Goal: Task Accomplishment & Management: Manage account settings

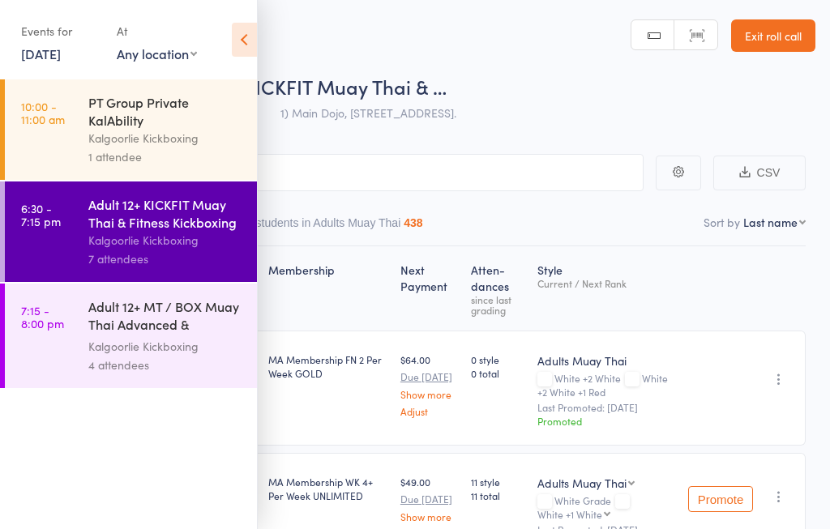
click at [45, 49] on link "[DATE]" at bounding box center [41, 54] width 40 height 18
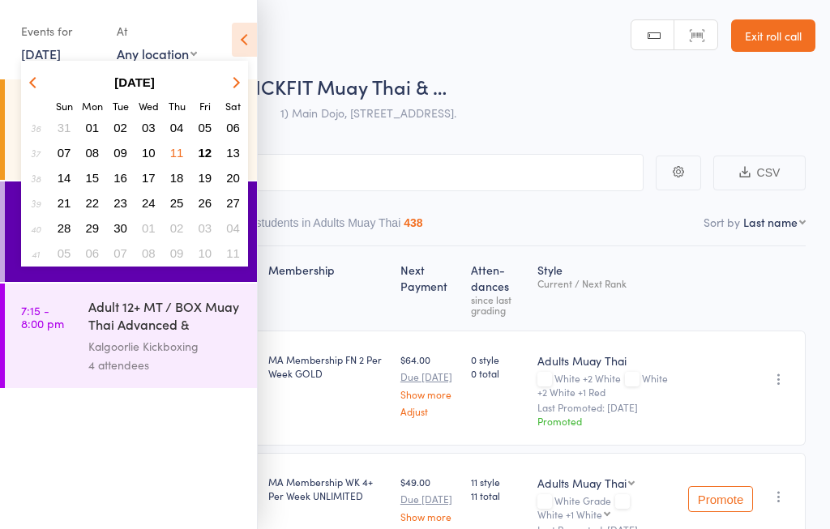
click at [199, 150] on span "12" at bounding box center [206, 153] width 14 height 14
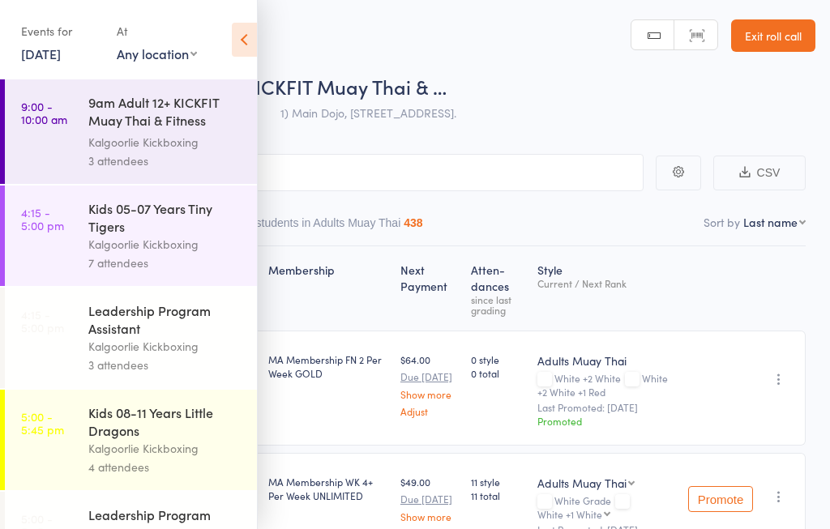
click at [80, 230] on link "4:15 - 5:00 pm Kids 05-07 Years Tiny Tigers Kalgoorlie Kickboxing 7 attendees" at bounding box center [131, 236] width 252 height 100
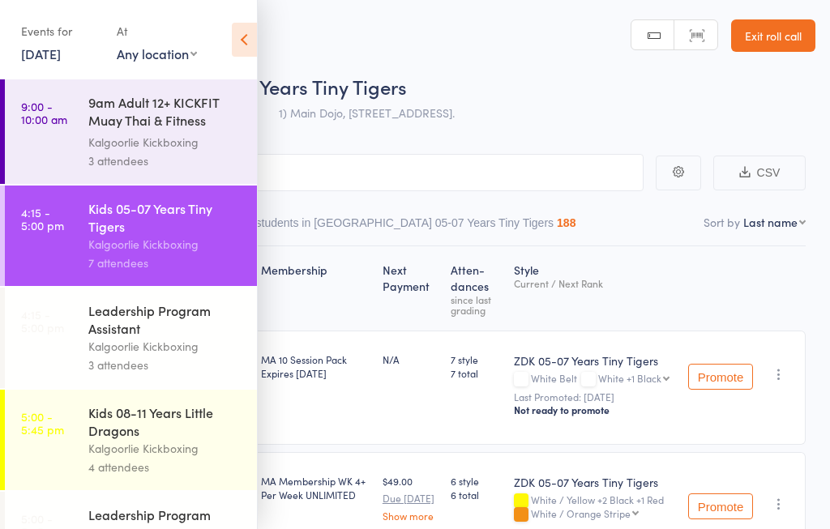
click at [104, 337] on div "Leadership Program Assistant" at bounding box center [165, 319] width 155 height 36
click at [240, 34] on icon at bounding box center [244, 40] width 25 height 34
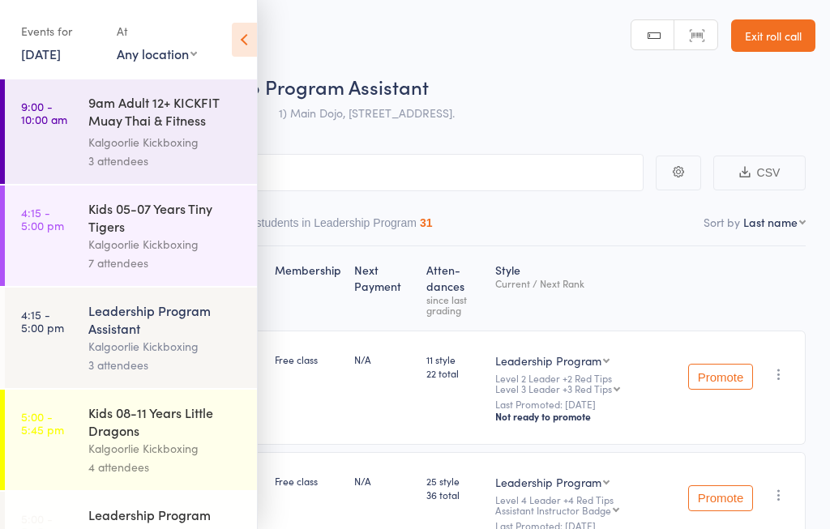
click at [243, 35] on icon at bounding box center [244, 40] width 25 height 34
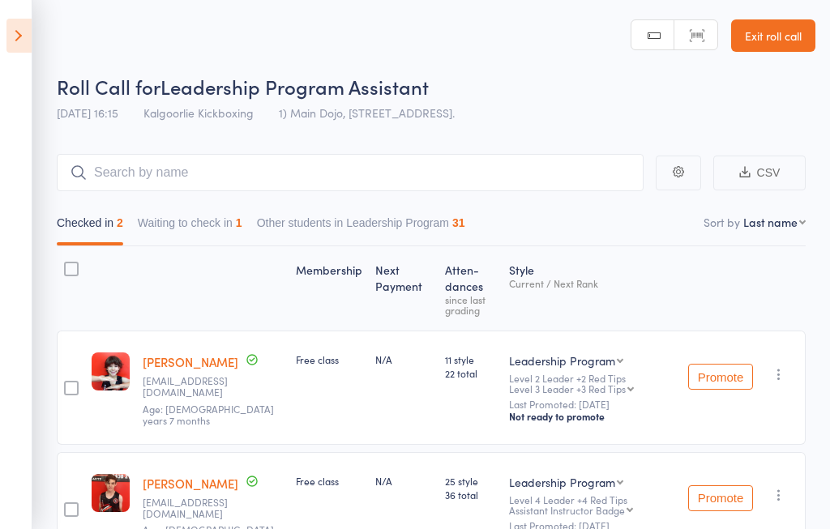
scroll to position [54, 0]
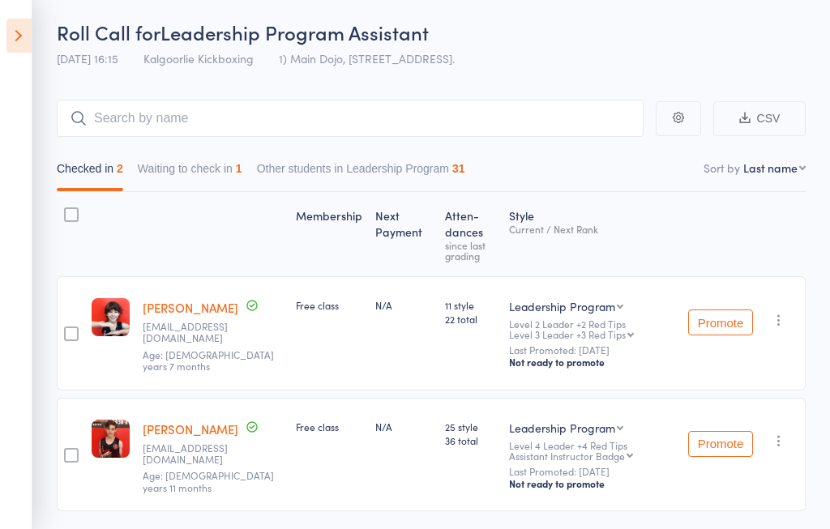
click at [19, 19] on icon at bounding box center [18, 36] width 25 height 34
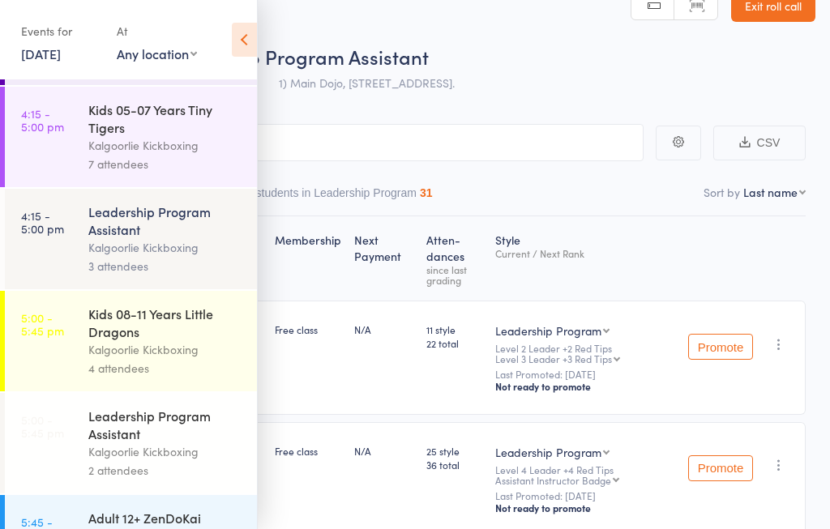
scroll to position [98, 0]
click at [96, 428] on div "Leadership Program Assistant" at bounding box center [165, 426] width 155 height 36
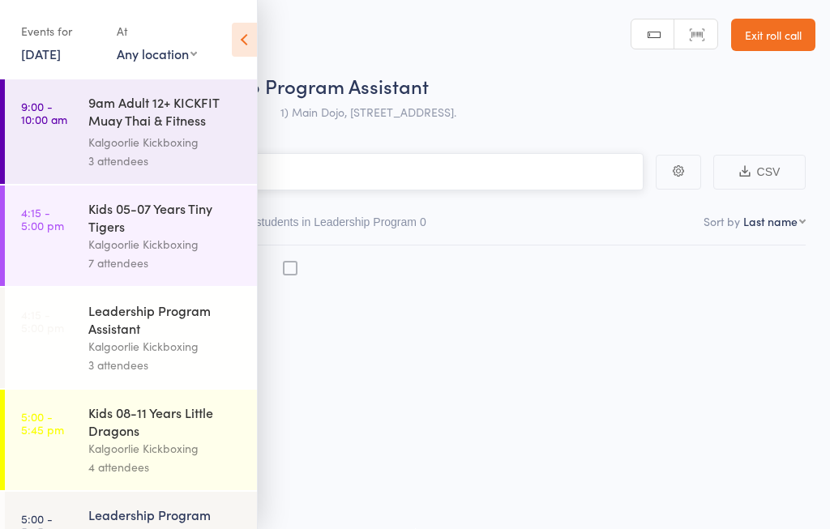
scroll to position [1, 0]
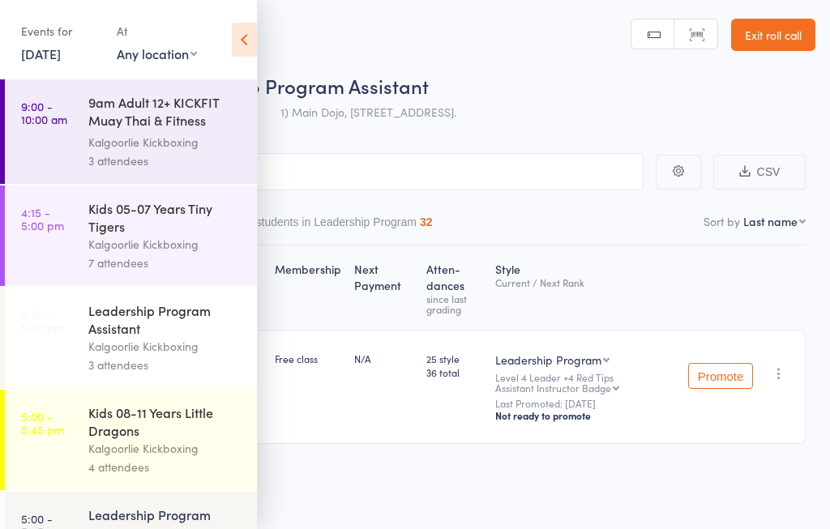
click at [238, 44] on icon at bounding box center [244, 40] width 25 height 34
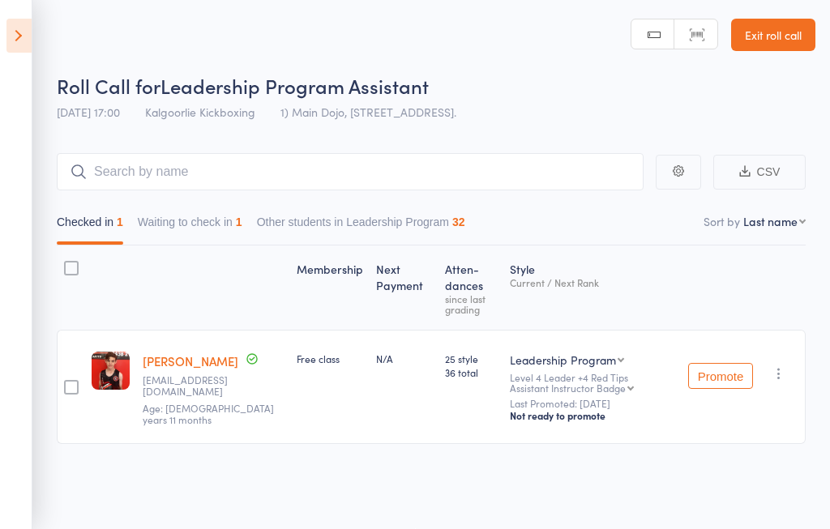
click at [11, 23] on icon at bounding box center [18, 36] width 25 height 34
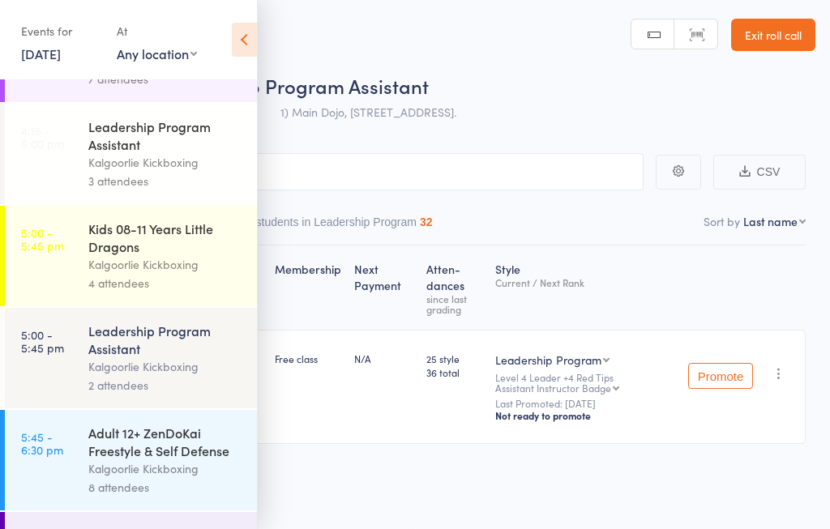
scroll to position [202, 0]
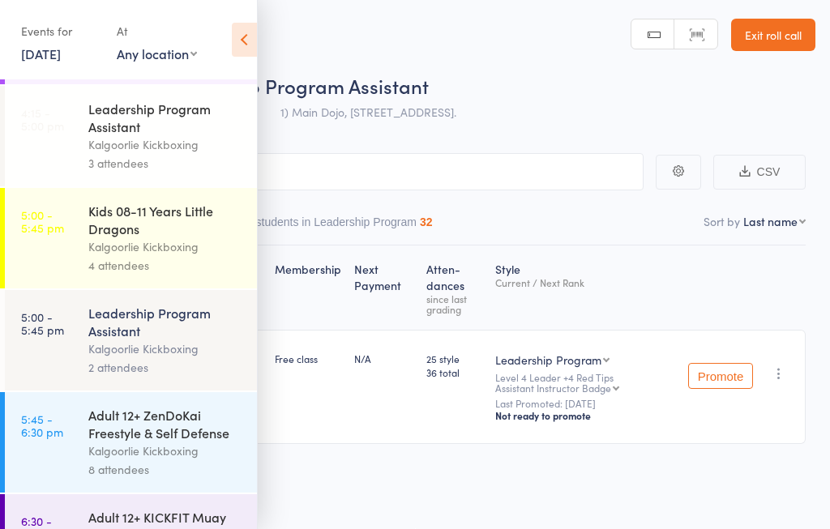
click at [92, 442] on div "Adult 12+ ZenDoKai Freestyle & Self Defense" at bounding box center [165, 424] width 155 height 36
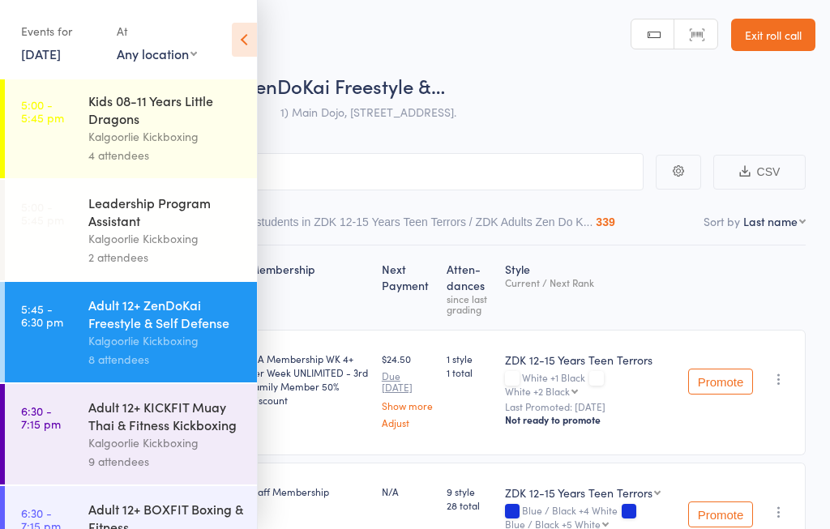
scroll to position [324, 0]
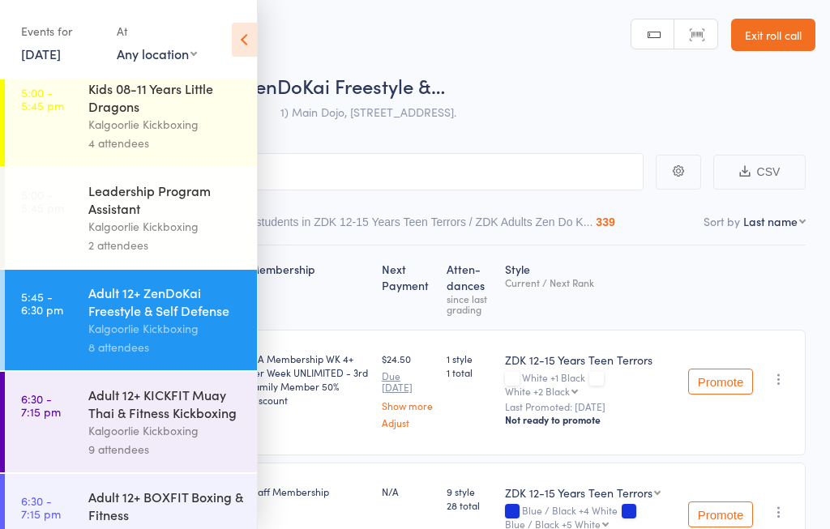
click at [244, 34] on icon at bounding box center [244, 40] width 25 height 34
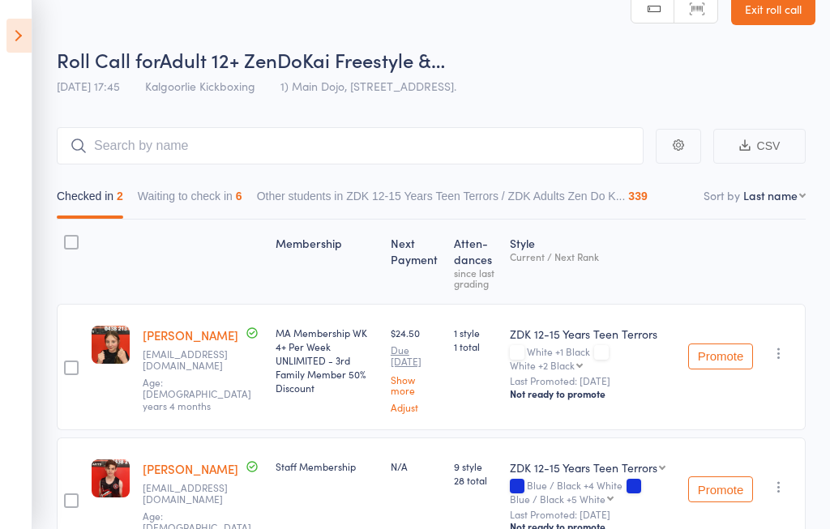
scroll to position [74, 0]
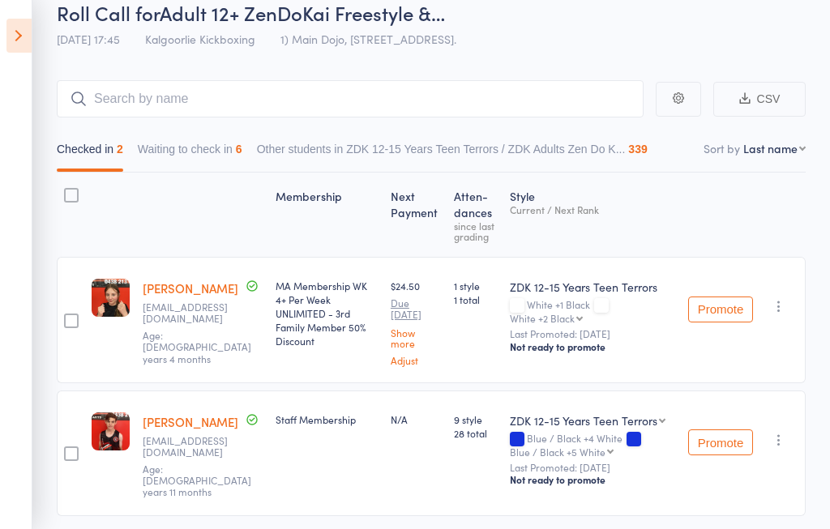
click at [18, 41] on icon at bounding box center [18, 36] width 25 height 34
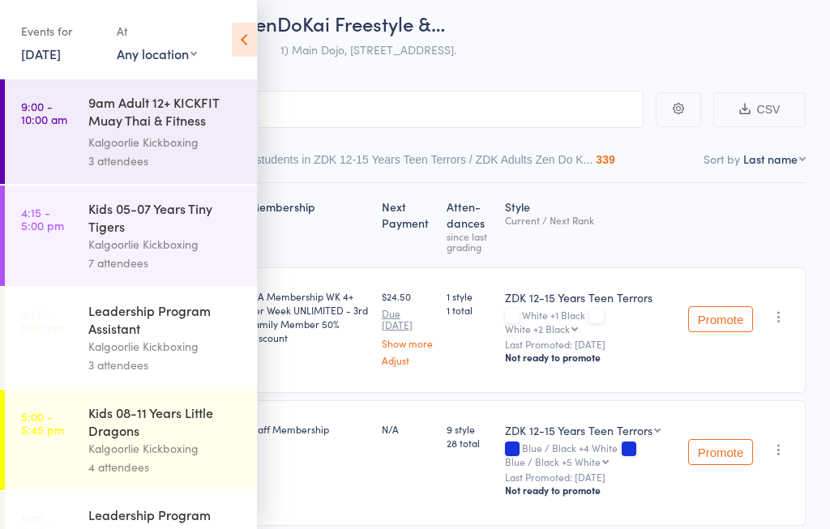
scroll to position [0, 0]
click at [54, 233] on link "4:15 - 5:00 pm Kids 05-07 Years Tiny Tigers Kalgoorlie Kickboxing 7 attendees" at bounding box center [131, 236] width 252 height 100
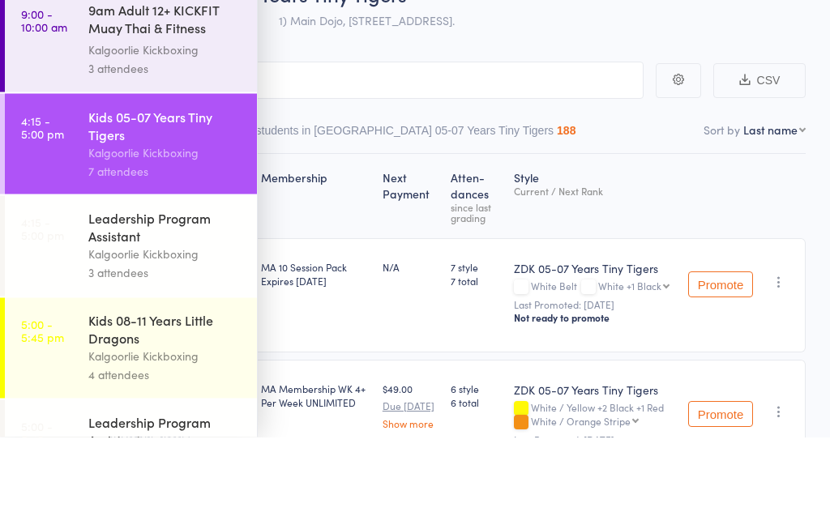
click at [745, 156] on button "CSV" at bounding box center [759, 173] width 92 height 35
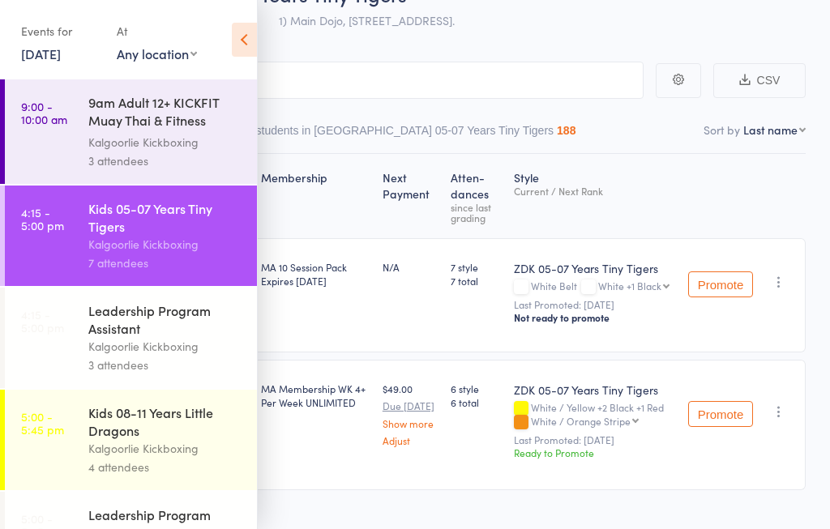
click at [238, 29] on icon at bounding box center [244, 40] width 25 height 34
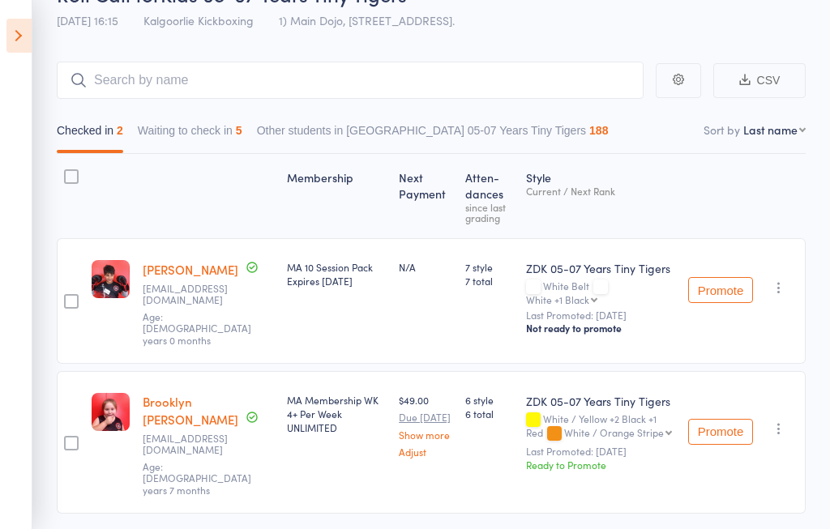
click at [220, 128] on button "Waiting to check in 5" at bounding box center [190, 134] width 105 height 37
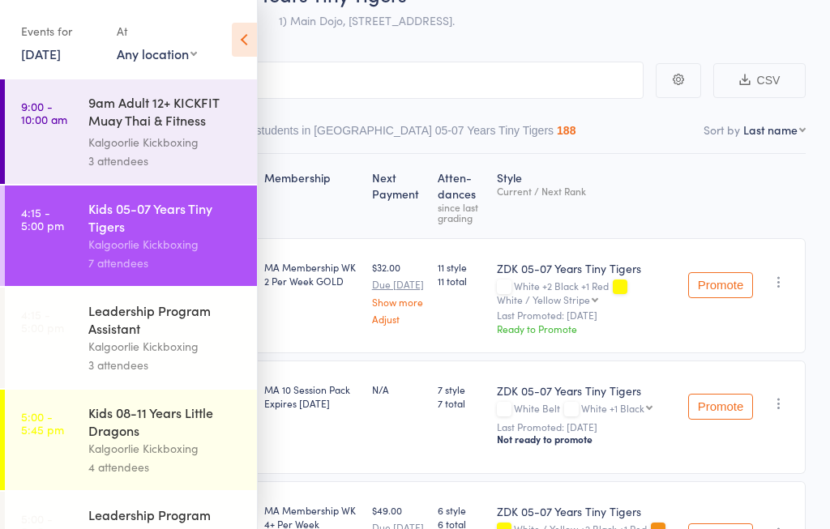
click at [244, 29] on icon at bounding box center [244, 40] width 25 height 34
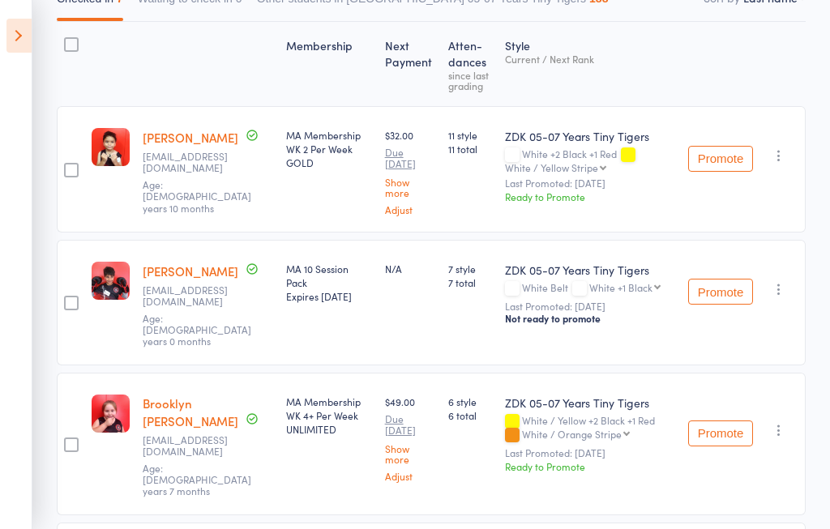
scroll to position [221, 0]
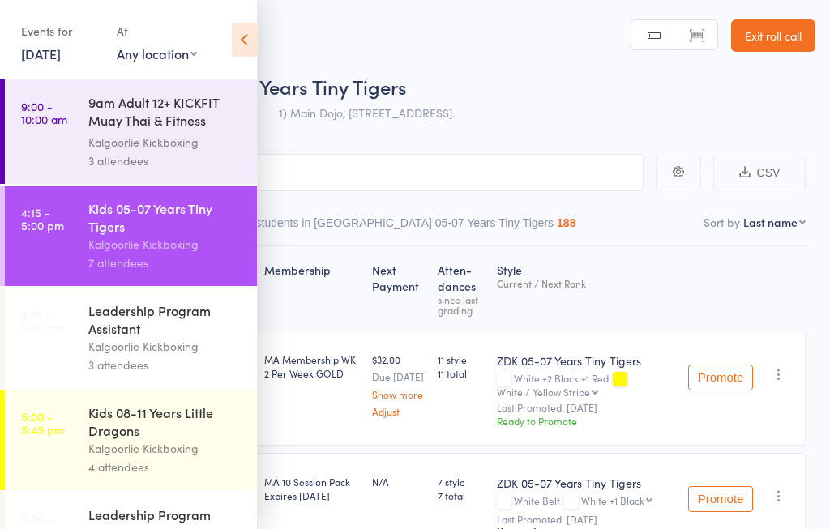
click at [228, 42] on div "Events for 12 Sep, 2025 12 Sep, 2025 September 2025 Sun Mon Tue Wed Thu Fri Sat…" at bounding box center [128, 41] width 257 height 82
click at [233, 39] on icon at bounding box center [244, 40] width 25 height 34
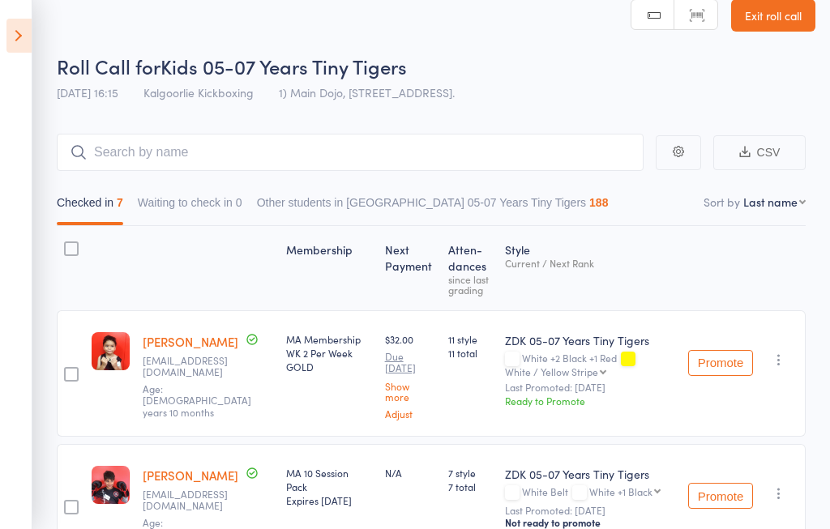
scroll to position [19, 0]
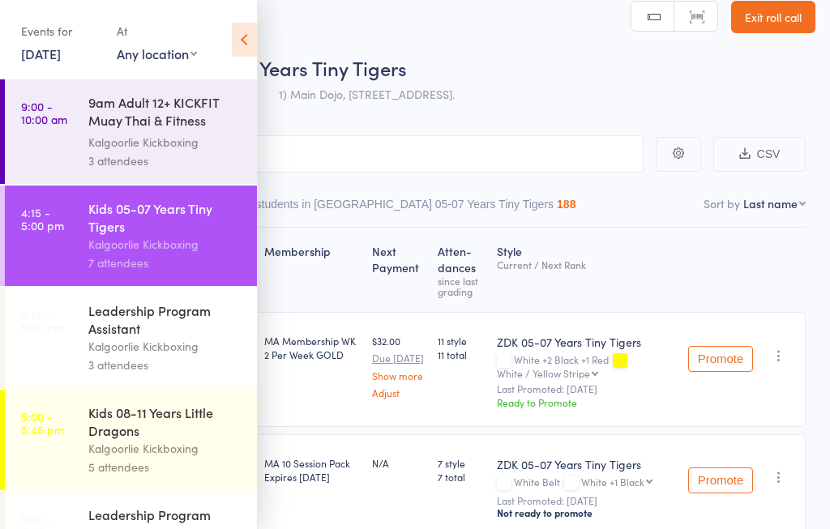
click at [248, 24] on icon at bounding box center [244, 40] width 25 height 34
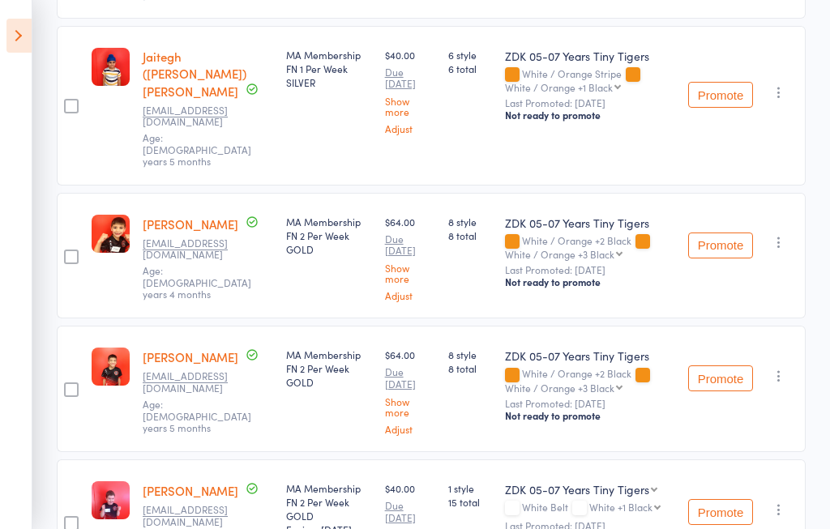
scroll to position [782, 0]
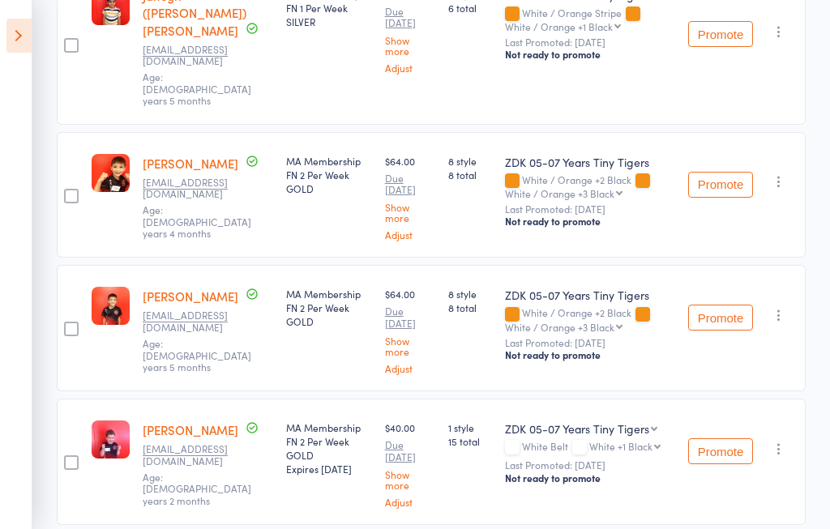
click at [600, 421] on select "ZDK 03-04 Years Mini Monkeys ZDK 05-07 Years Tiny Tigers" at bounding box center [581, 429] width 152 height 16
select select "0"
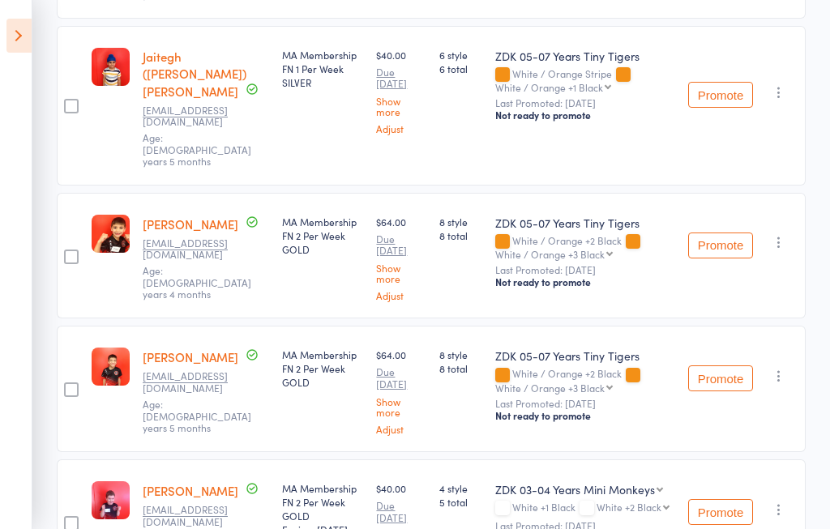
scroll to position [514, 0]
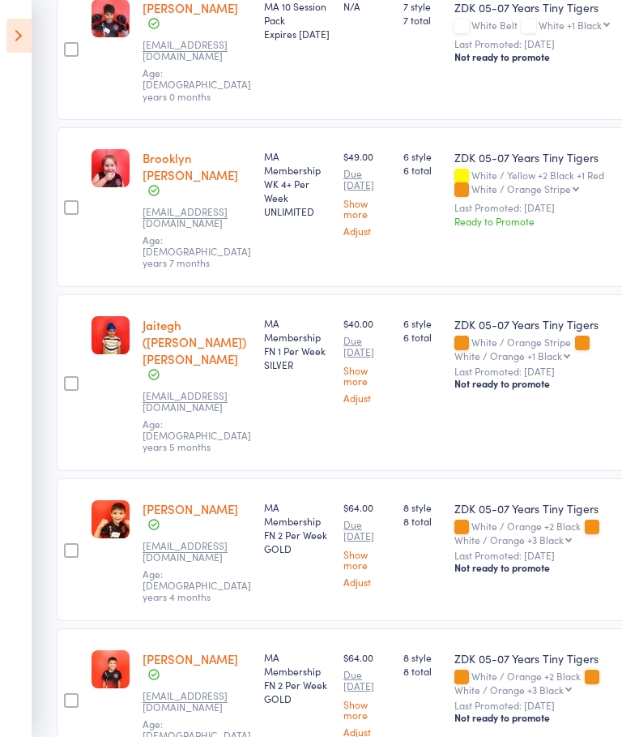
click at [442, 528] on div "Membership Next Payment Atten­dances since last grading Style Current / Next Ra…" at bounding box center [327, 363] width 541 height 1260
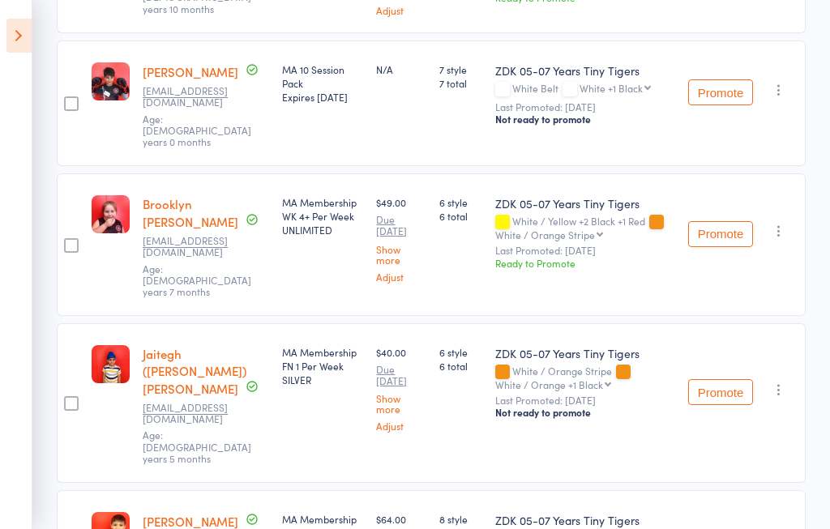
scroll to position [420, 0]
